Goal: Navigation & Orientation: Find specific page/section

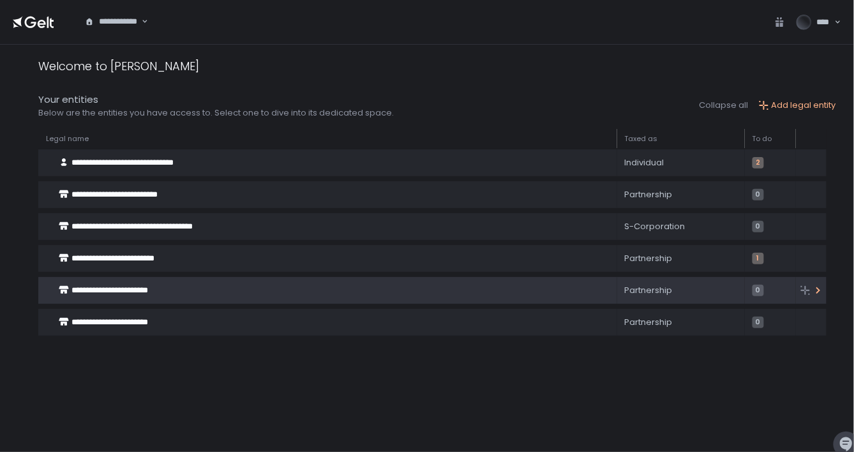
click at [94, 288] on span "**********" at bounding box center [109, 290] width 77 height 8
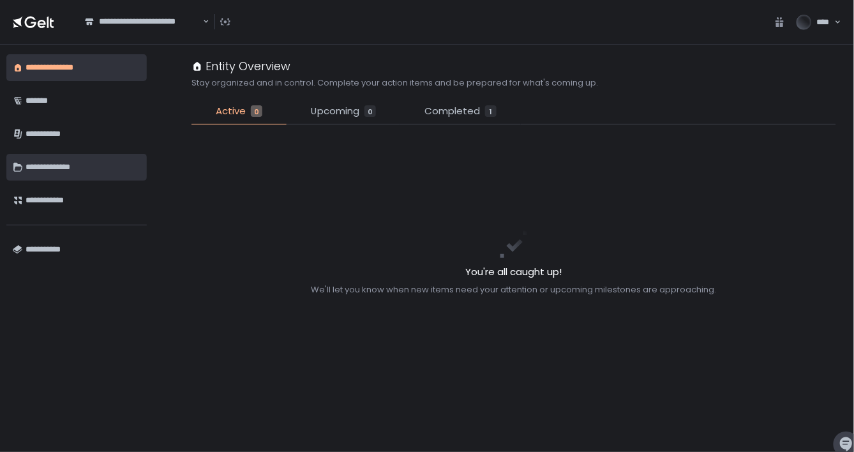
click at [49, 167] on div "**********" at bounding box center [83, 167] width 115 height 22
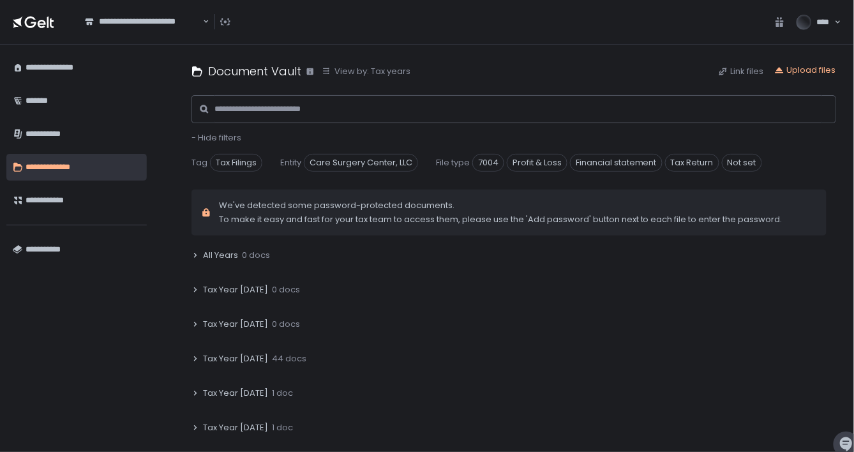
click at [827, 22] on span "****" at bounding box center [824, 22] width 15 height 11
click at [790, 74] on div "******" at bounding box center [804, 76] width 53 height 11
